Goal: Task Accomplishment & Management: Complete application form

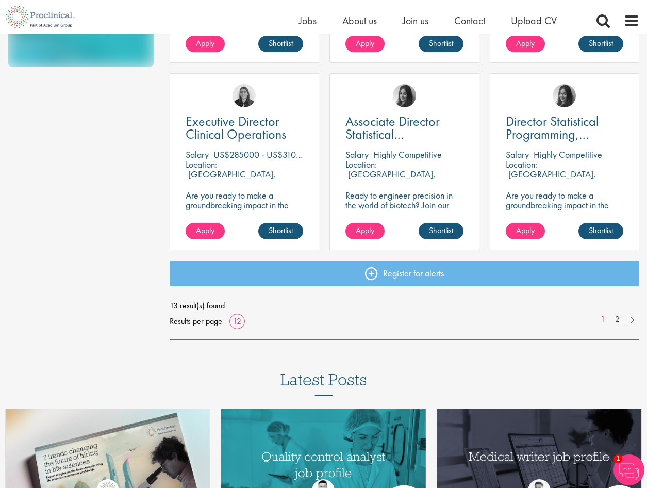
scroll to position [722, 0]
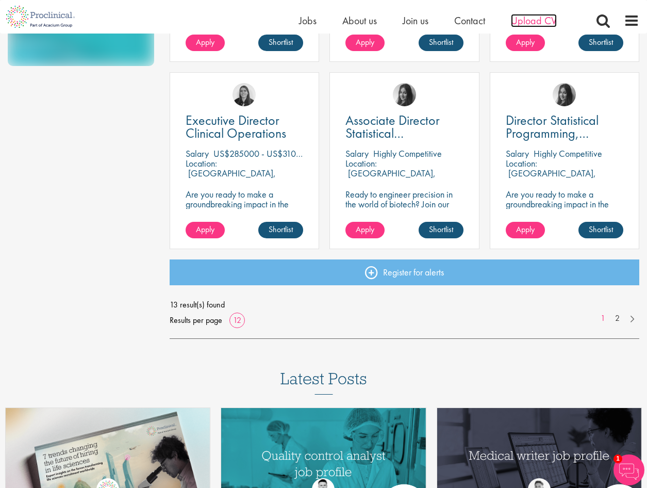
click at [539, 17] on span "Upload CV" at bounding box center [534, 20] width 46 height 13
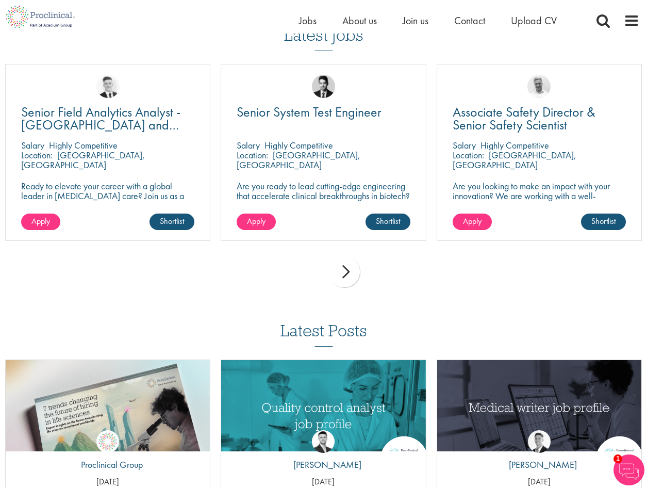
scroll to position [722, 0]
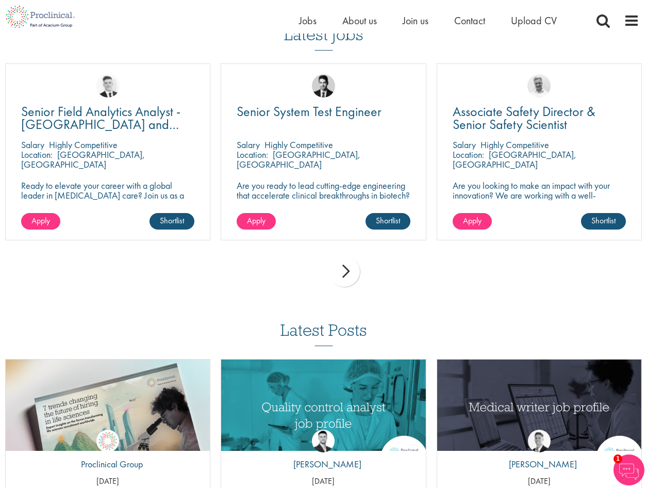
click at [347, 272] on div "next" at bounding box center [344, 271] width 31 height 31
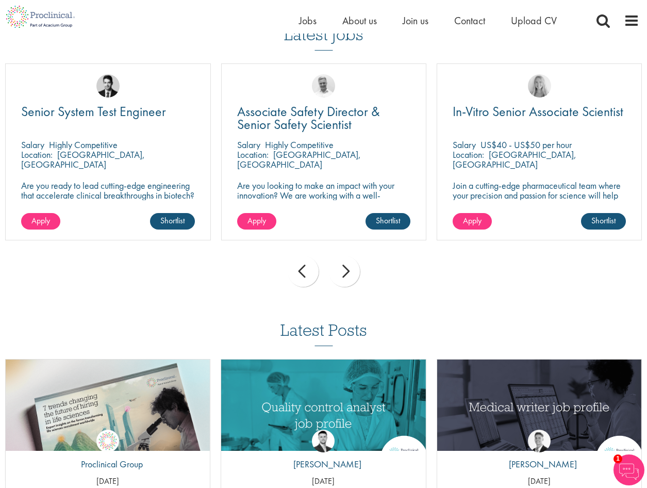
click at [347, 272] on div "next" at bounding box center [344, 271] width 31 height 31
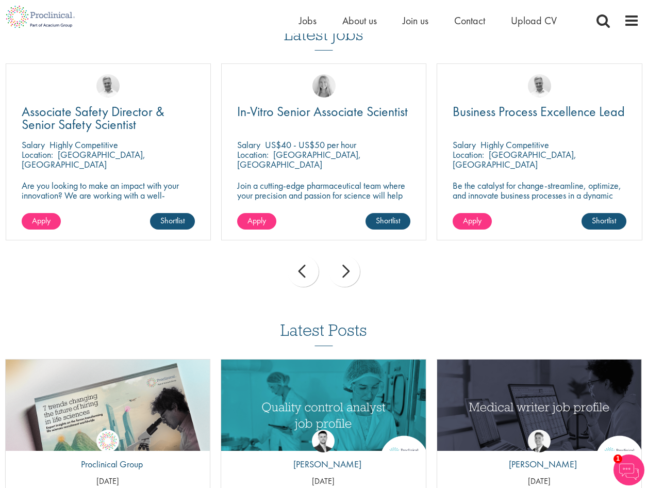
click at [347, 272] on div "next" at bounding box center [344, 271] width 31 height 31
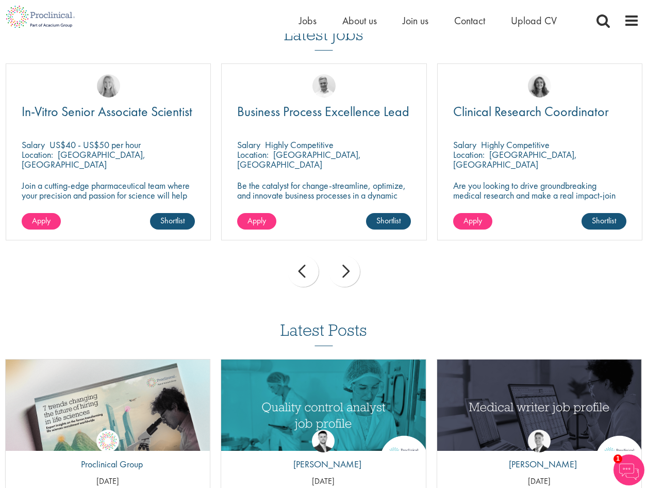
click at [347, 272] on div "next" at bounding box center [344, 271] width 31 height 31
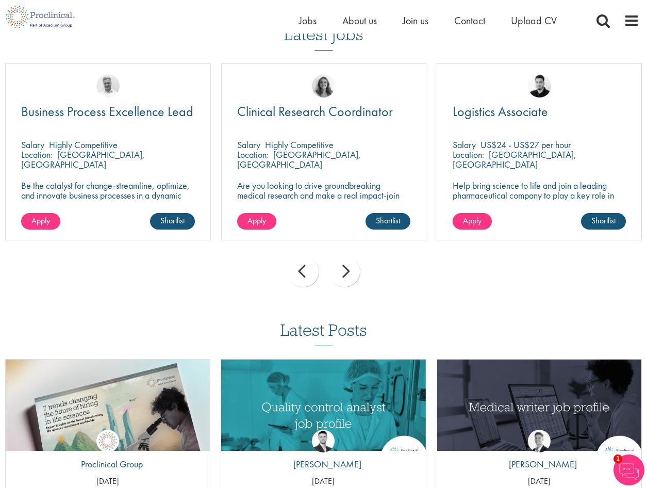
click at [347, 272] on div "next" at bounding box center [344, 271] width 31 height 31
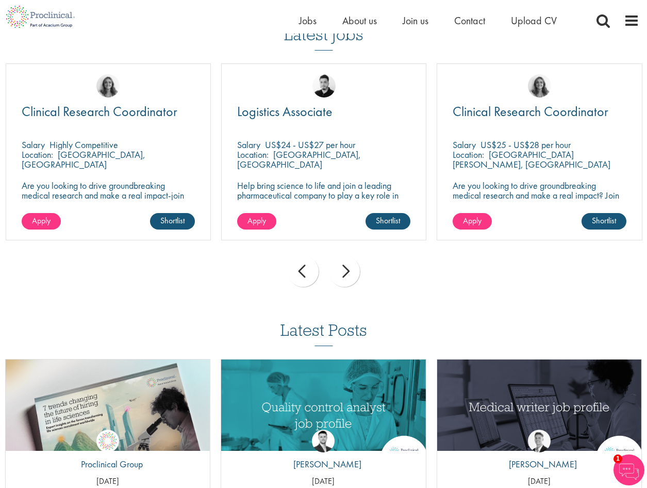
click at [347, 272] on div "next" at bounding box center [344, 271] width 31 height 31
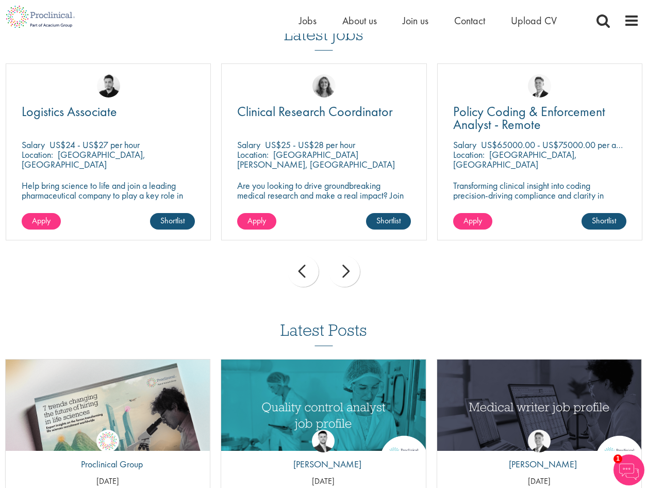
click at [347, 272] on div "next" at bounding box center [344, 271] width 31 height 31
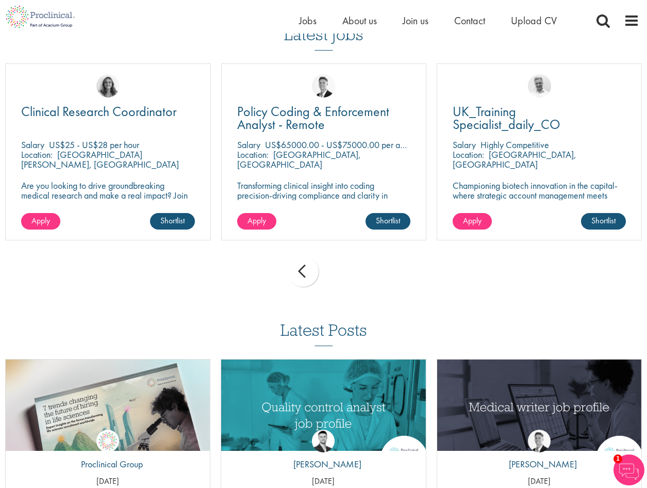
click at [347, 272] on div "prev next" at bounding box center [323, 273] width 647 height 45
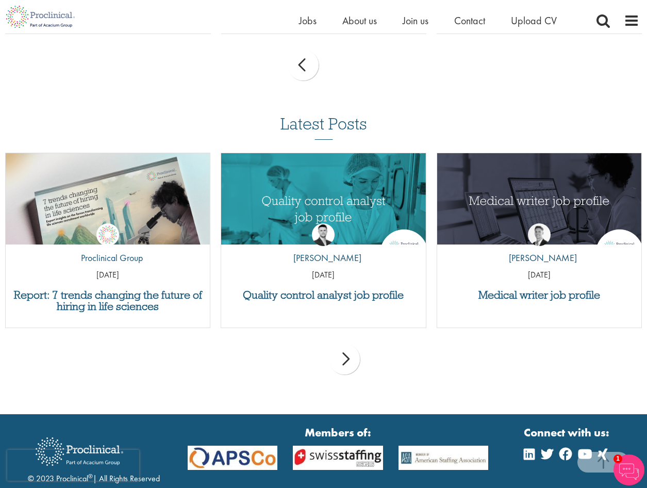
scroll to position [1013, 0]
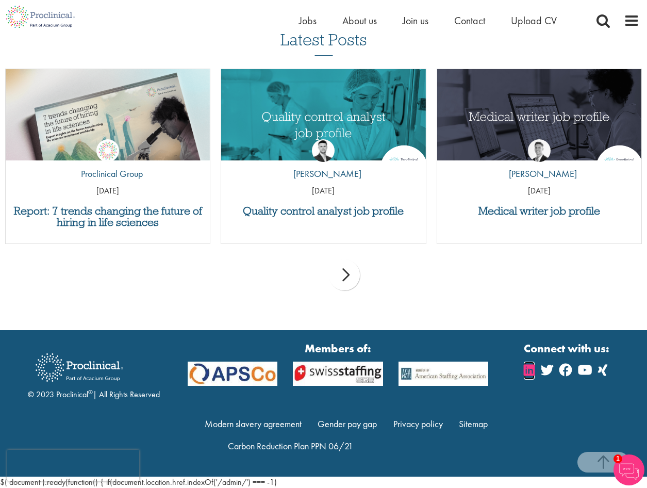
click at [528, 370] on icon at bounding box center [529, 370] width 11 height 12
